Goal: Find specific page/section: Find specific page/section

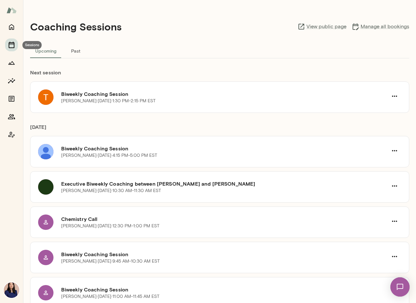
click at [15, 45] on button "Sessions" at bounding box center [11, 44] width 13 height 13
click at [13, 28] on icon "Home" at bounding box center [12, 27] width 8 height 8
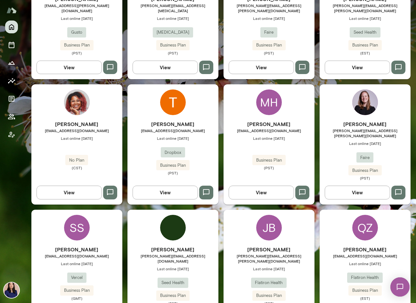
scroll to position [256, 0]
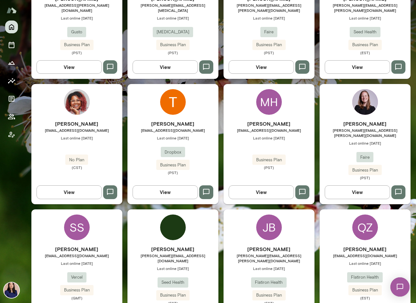
click at [78, 104] on img at bounding box center [77, 102] width 26 height 26
